Goal: Use online tool/utility: Utilize a website feature to perform a specific function

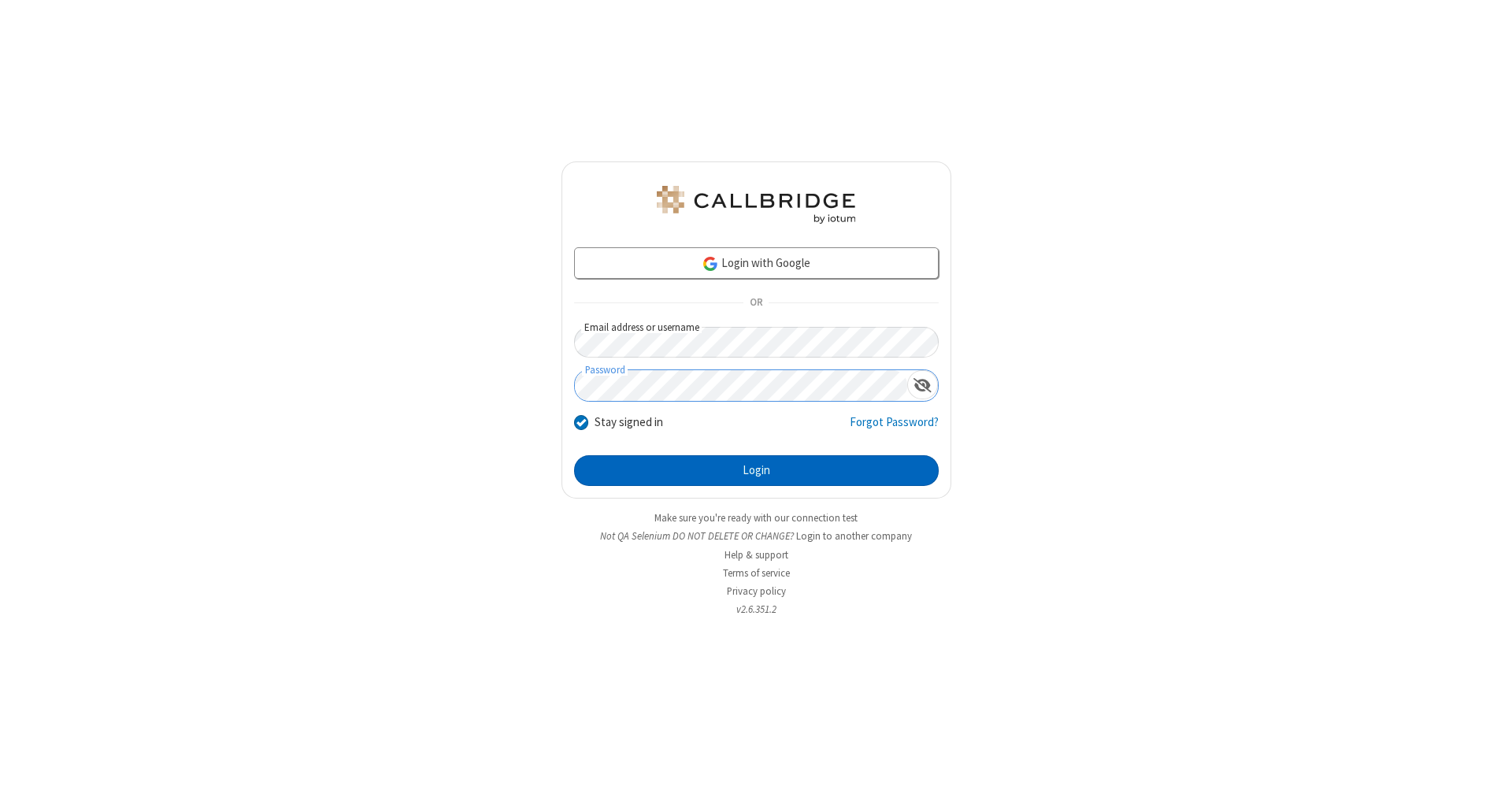
click at [756, 471] on button "Login" at bounding box center [756, 471] width 364 height 31
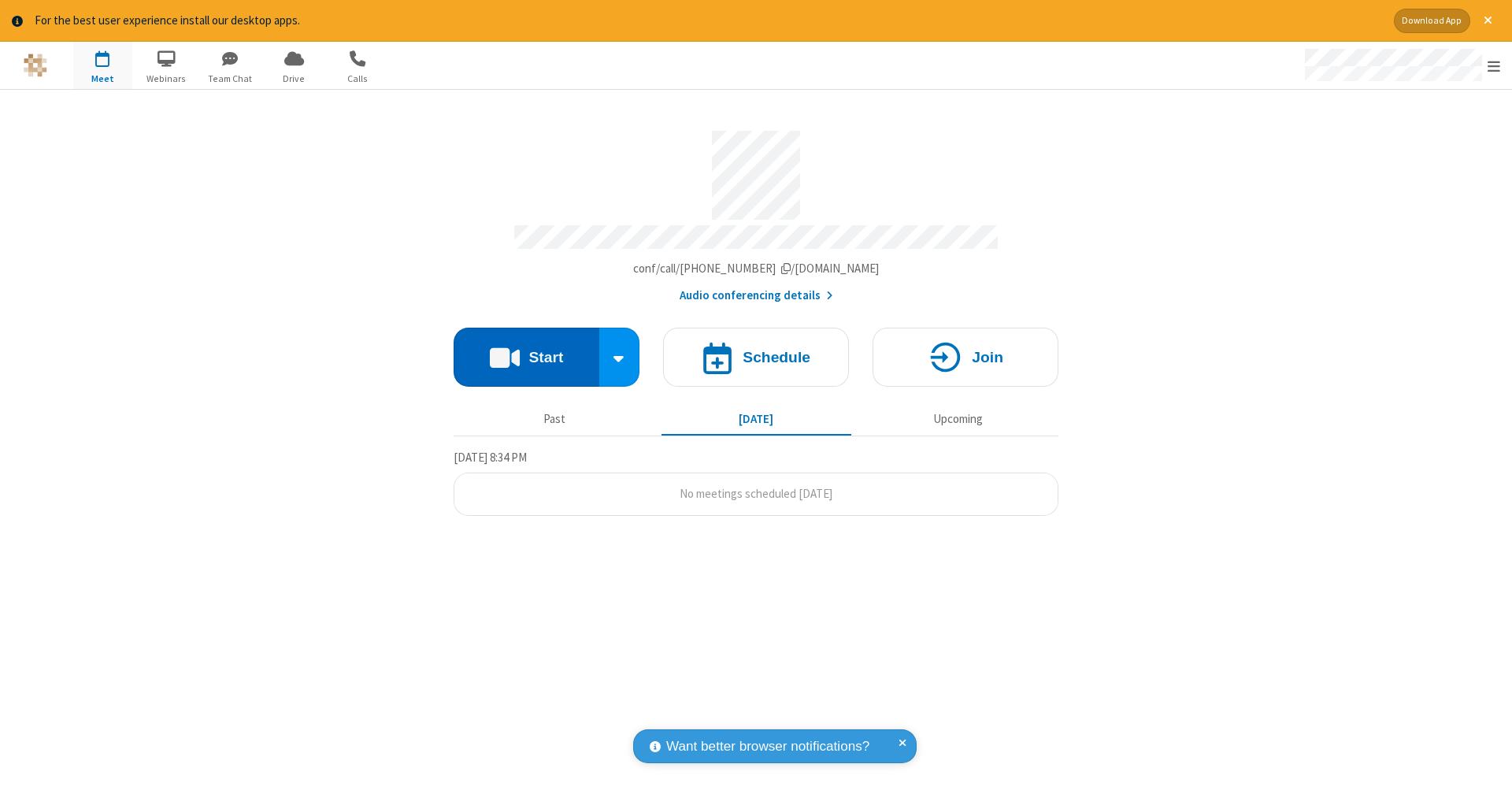
click at [526, 349] on button "Start" at bounding box center [526, 357] width 146 height 59
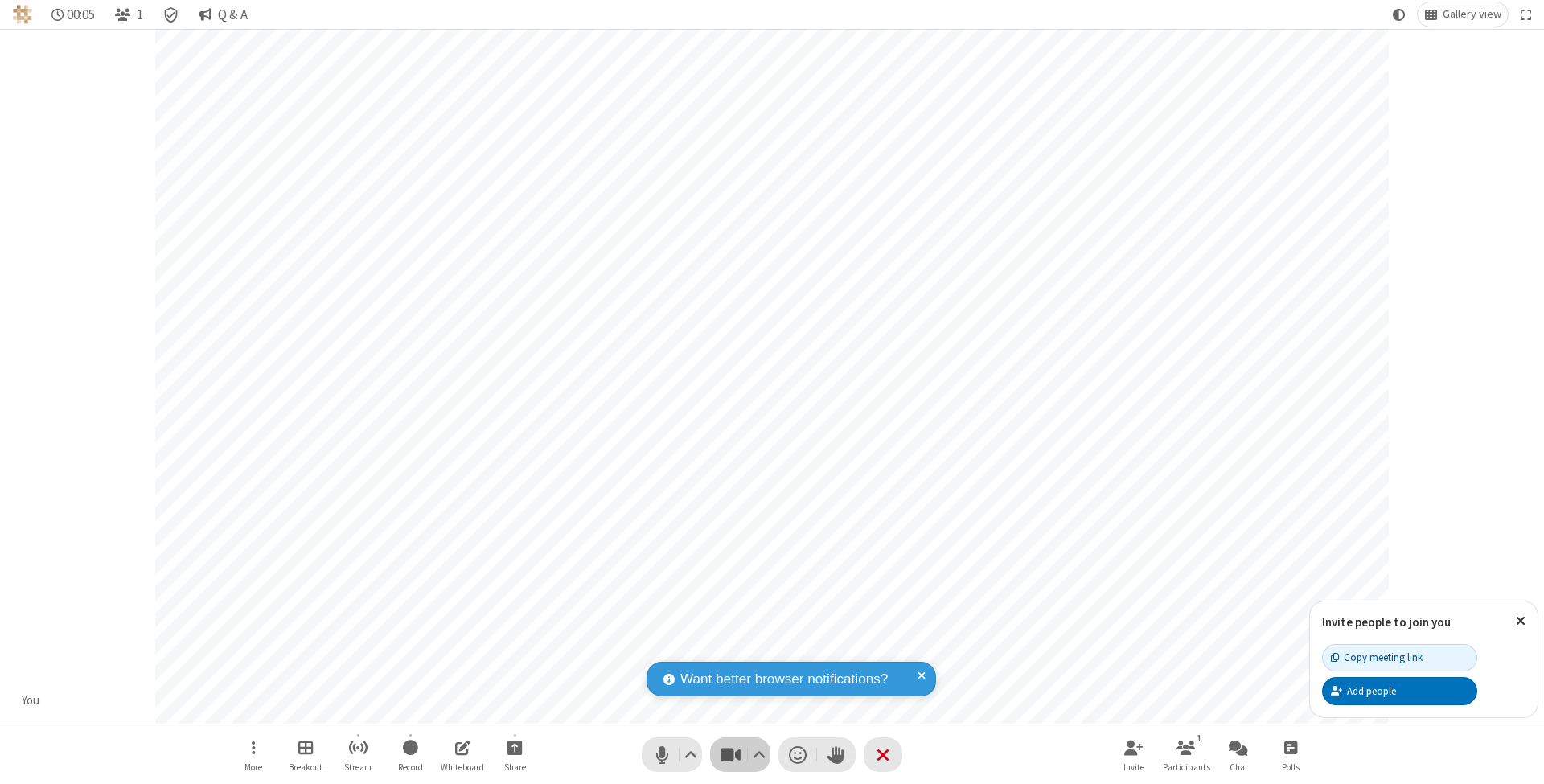
click at [730, 754] on span "Stop video (⌘+Shift+V)" at bounding box center [730, 754] width 24 height 23
click at [730, 754] on span "Start video (⌘+Shift+V)" at bounding box center [730, 754] width 24 height 23
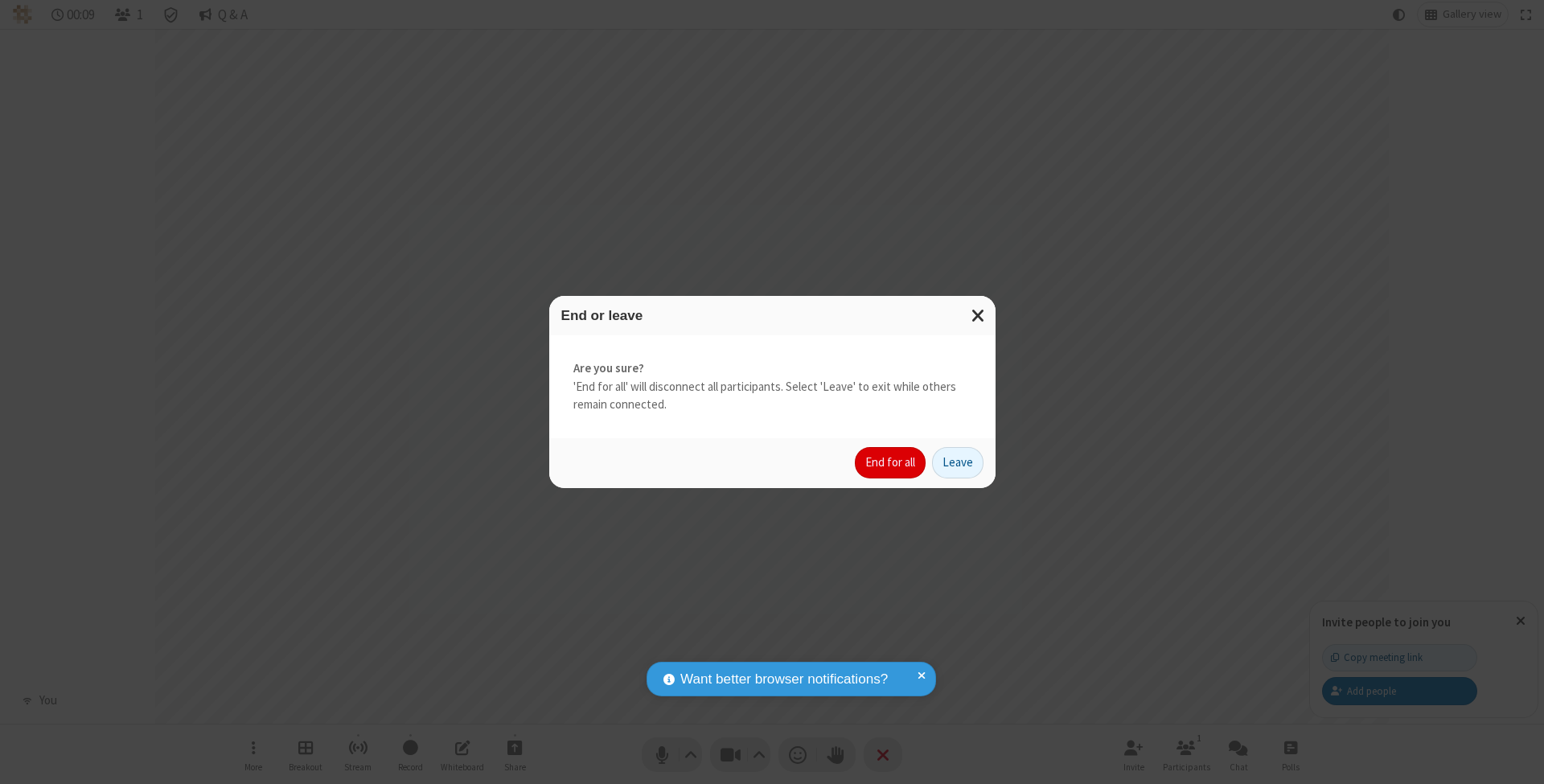
click at [891, 462] on button "End for all" at bounding box center [890, 463] width 71 height 32
